Goal: Task Accomplishment & Management: Complete application form

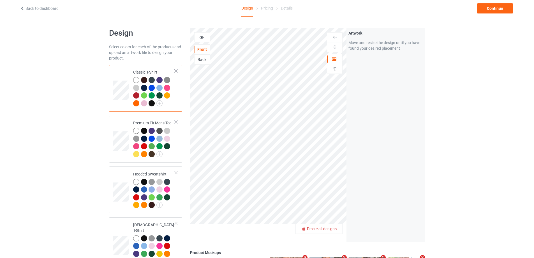
click at [337, 229] on span "Delete all designs" at bounding box center [322, 228] width 30 height 4
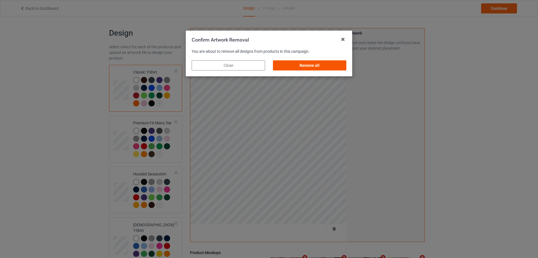
click at [334, 68] on div "Remove all" at bounding box center [309, 65] width 73 height 10
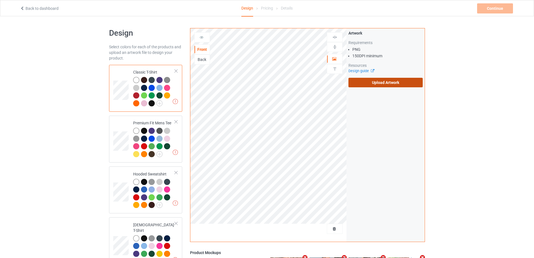
click at [392, 83] on label "Upload Artwork" at bounding box center [385, 83] width 74 height 10
click at [0, 0] on input "Upload Artwork" at bounding box center [0, 0] width 0 height 0
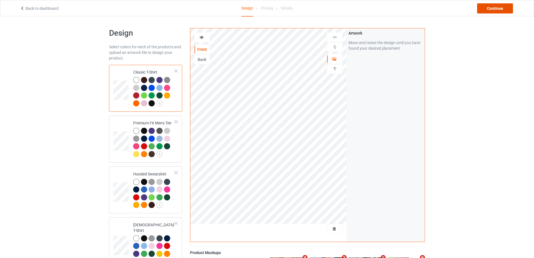
click at [494, 10] on div "Continue" at bounding box center [495, 8] width 36 height 10
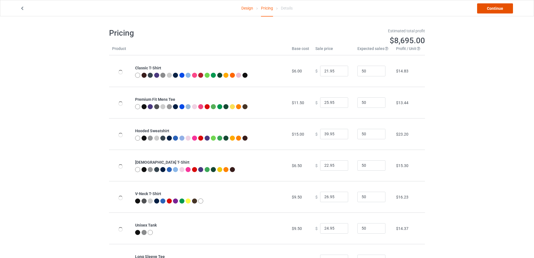
click at [494, 10] on link "Continue" at bounding box center [495, 8] width 36 height 10
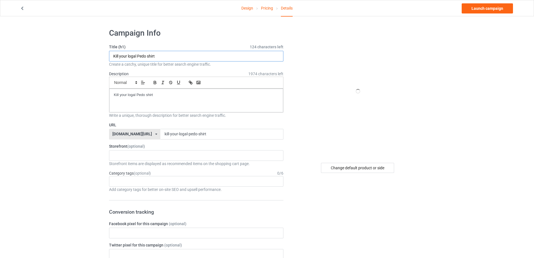
drag, startPoint x: 169, startPoint y: 57, endPoint x: 68, endPoint y: 57, distance: 101.2
paste input "iamthathooper body is ke a"
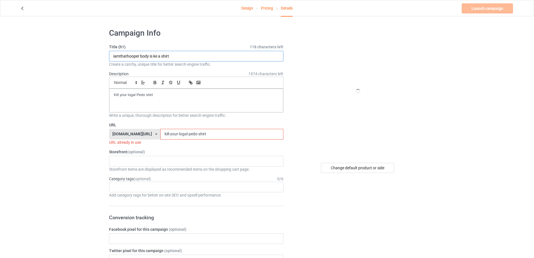
type input "iamthathooper body is ke a shirt"
drag, startPoint x: 145, startPoint y: 96, endPoint x: 85, endPoint y: 98, distance: 60.3
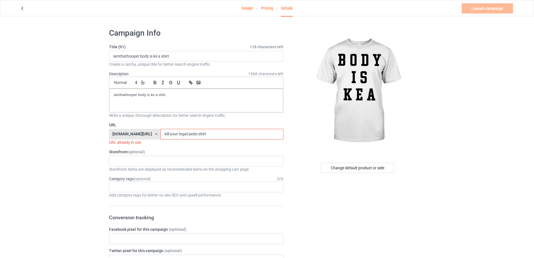
drag, startPoint x: 195, startPoint y: 132, endPoint x: 82, endPoint y: 135, distance: 113.5
paste input "iamthathooper-body-is-ke-a"
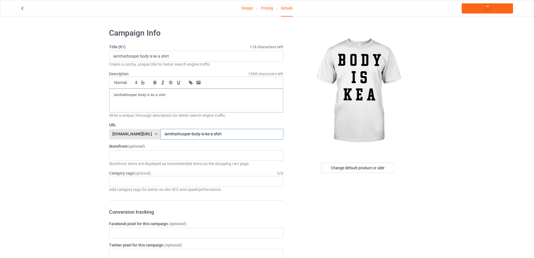
type input "iamthathooper-body-is-ke-a-shirt"
drag, startPoint x: 178, startPoint y: 93, endPoint x: 68, endPoint y: 91, distance: 109.6
copy p "iamthathooper body is ke a shirt"
click at [490, 6] on link "Launch campaign" at bounding box center [487, 8] width 51 height 10
